Goal: Navigation & Orientation: Find specific page/section

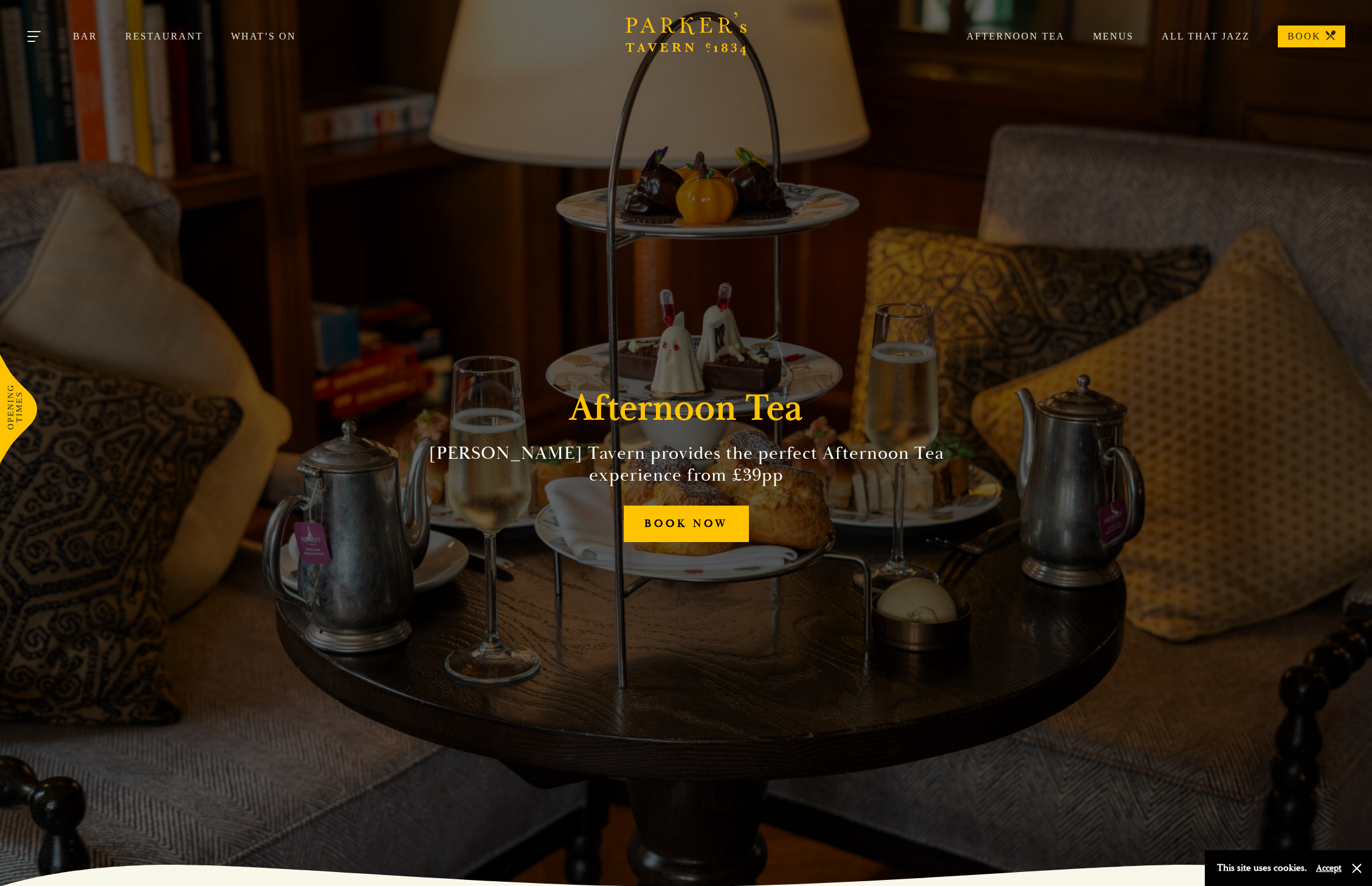
click at [32, 41] on span "Toggle navigation" at bounding box center [31, 41] width 7 height 1
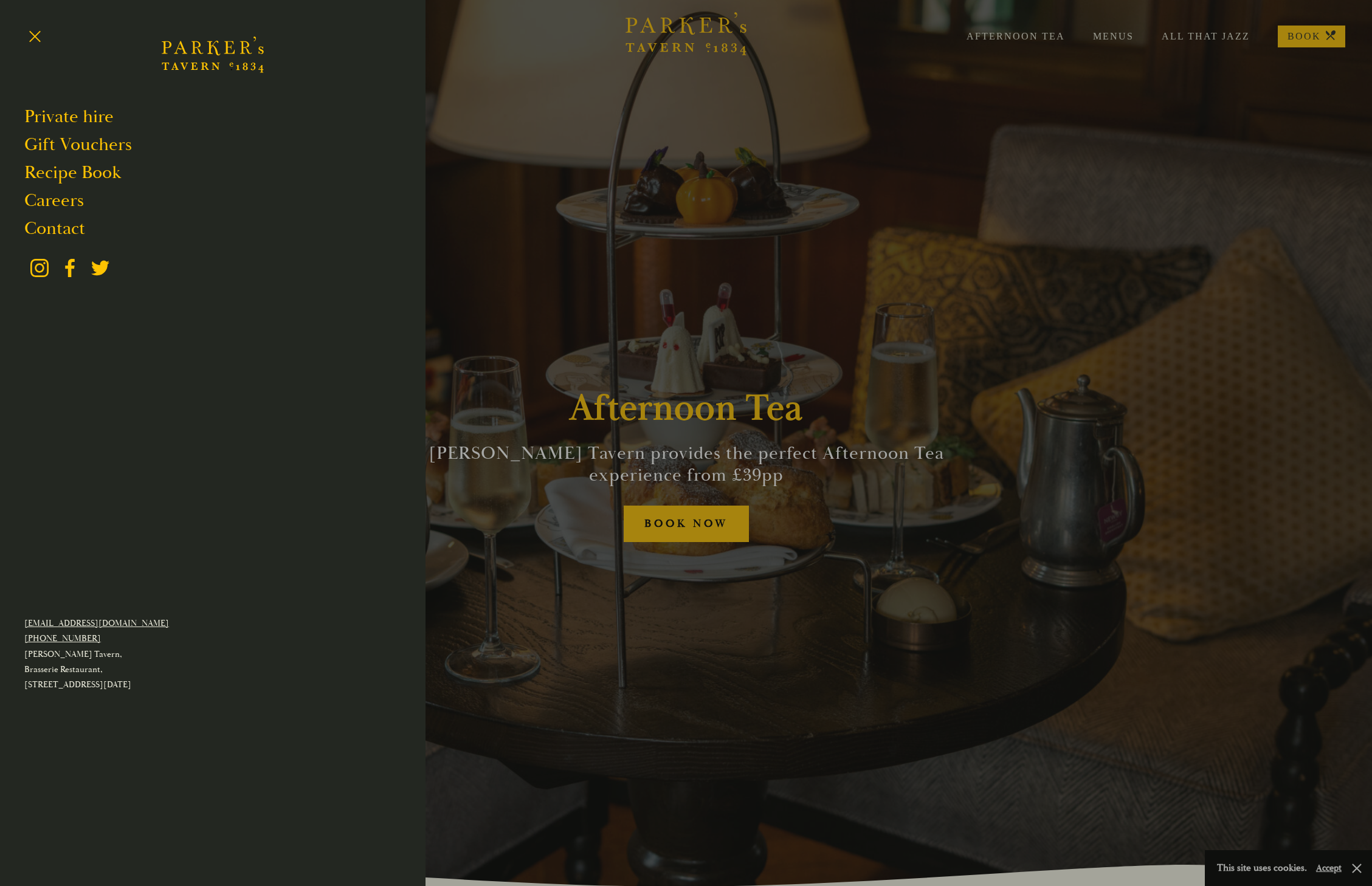
drag, startPoint x: 460, startPoint y: 226, endPoint x: 494, endPoint y: 209, distance: 38.0
click at [461, 226] on div at bounding box center [686, 443] width 1372 height 886
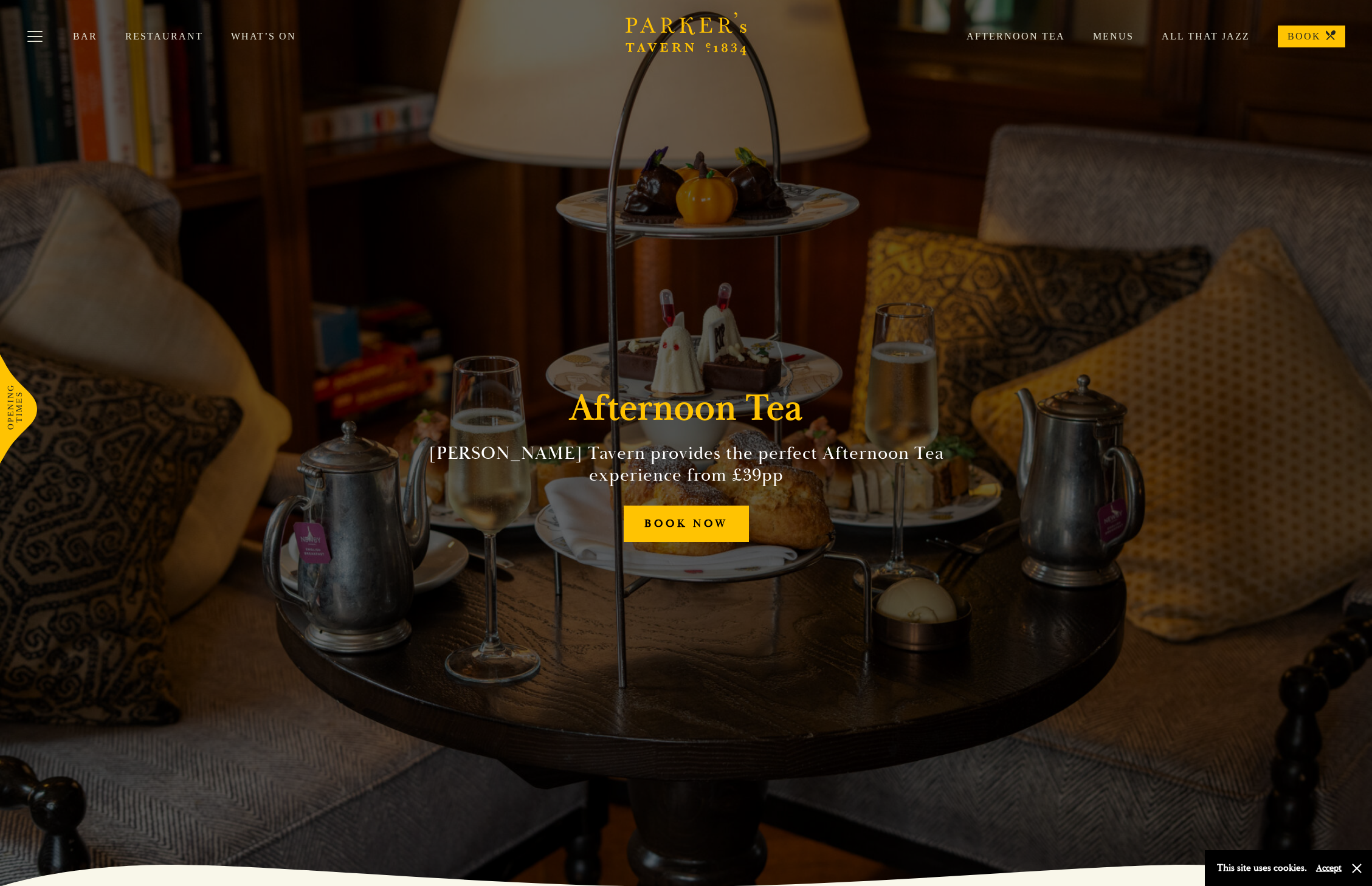
click at [657, 44] on icon "Brasserie Restaurant Cambridge | Parker's Tavern Cambridge Parker's Tavern is a…" at bounding box center [686, 34] width 122 height 43
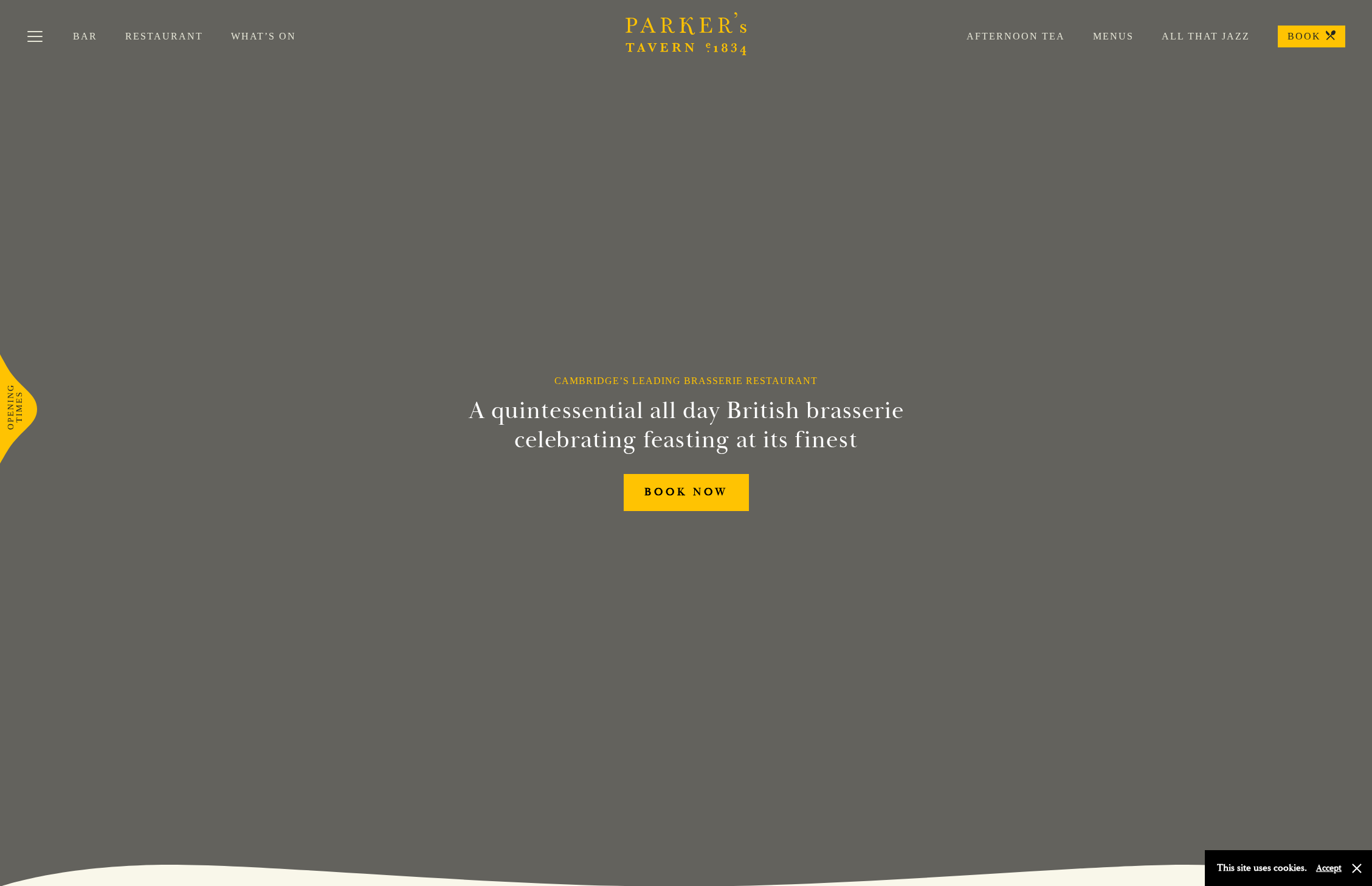
click at [1129, 38] on link "Menus" at bounding box center [1099, 36] width 68 height 12
